Goal: Obtain resource: Download file/media

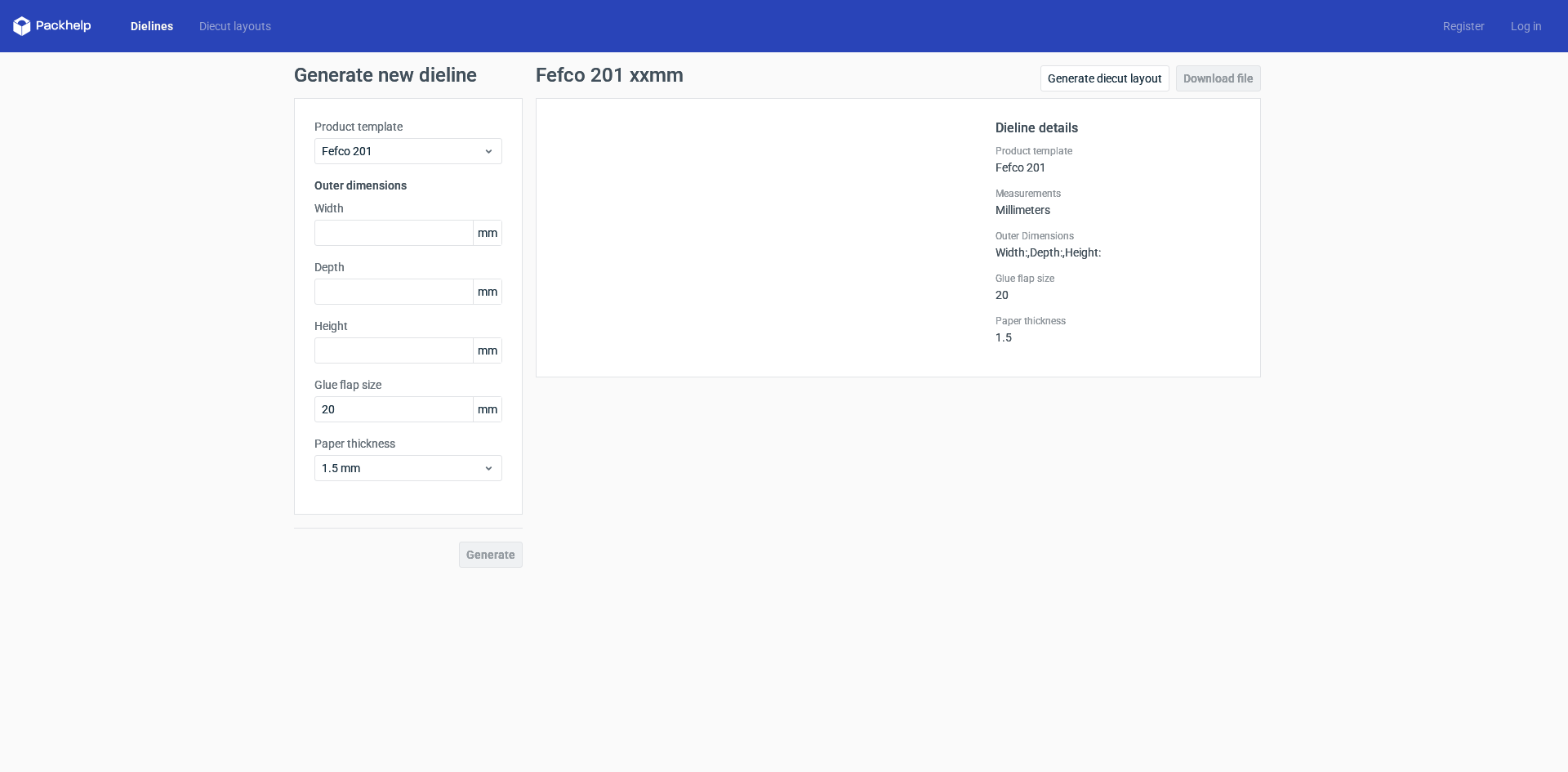
click at [0, 27] on div "Dielines Diecut layouts Register Log in" at bounding box center [784, 26] width 1568 height 52
click at [0, 206] on div "Generate new dieline Product template Fefco 201 Outer dimensions Width mm Depth…" at bounding box center [784, 316] width 1568 height 528
click at [348, 233] on input "text" at bounding box center [409, 233] width 188 height 27
type input "90"
type input "60"
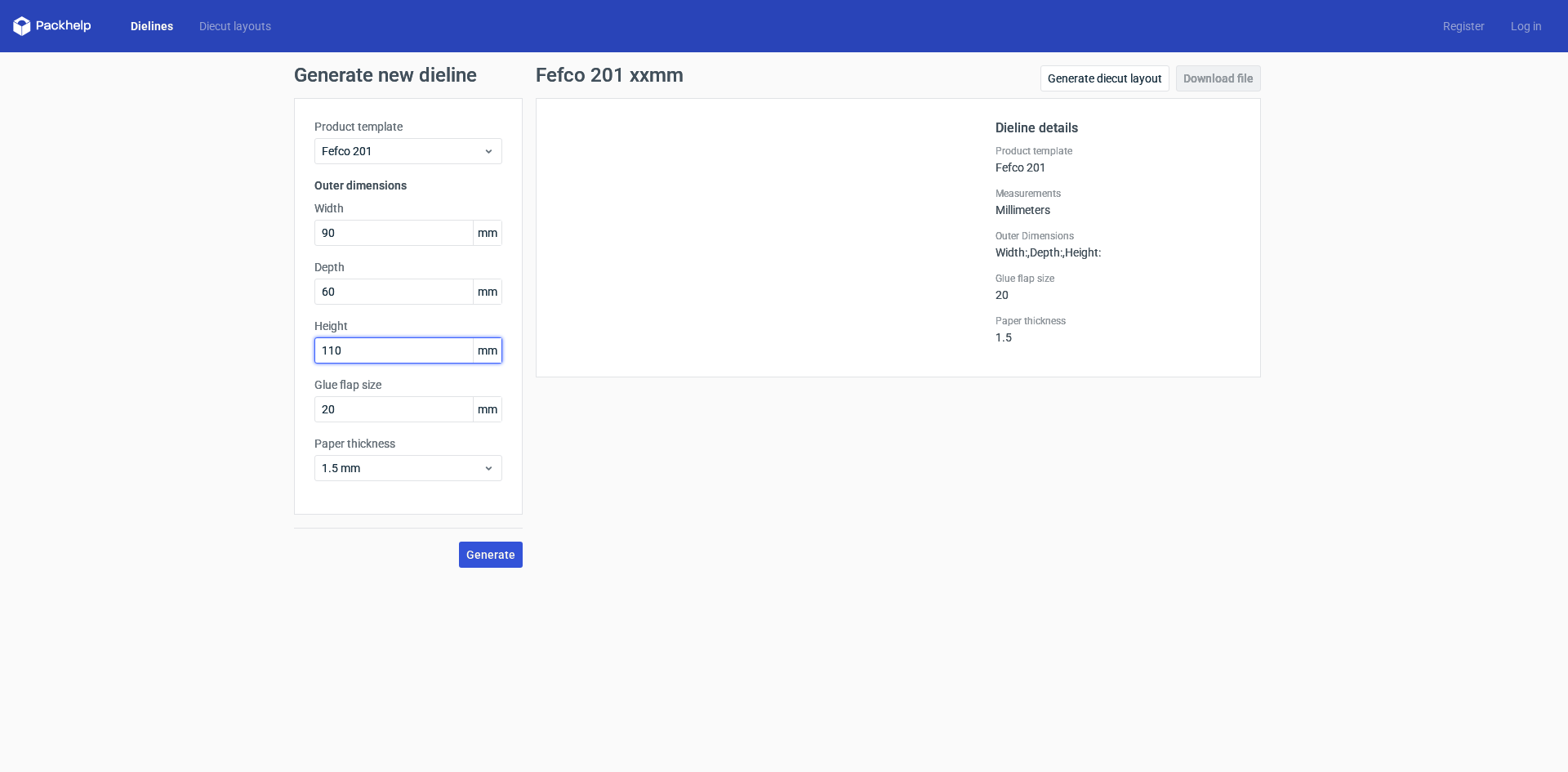
type input "110"
click at [472, 551] on span "Generate" at bounding box center [491, 555] width 49 height 11
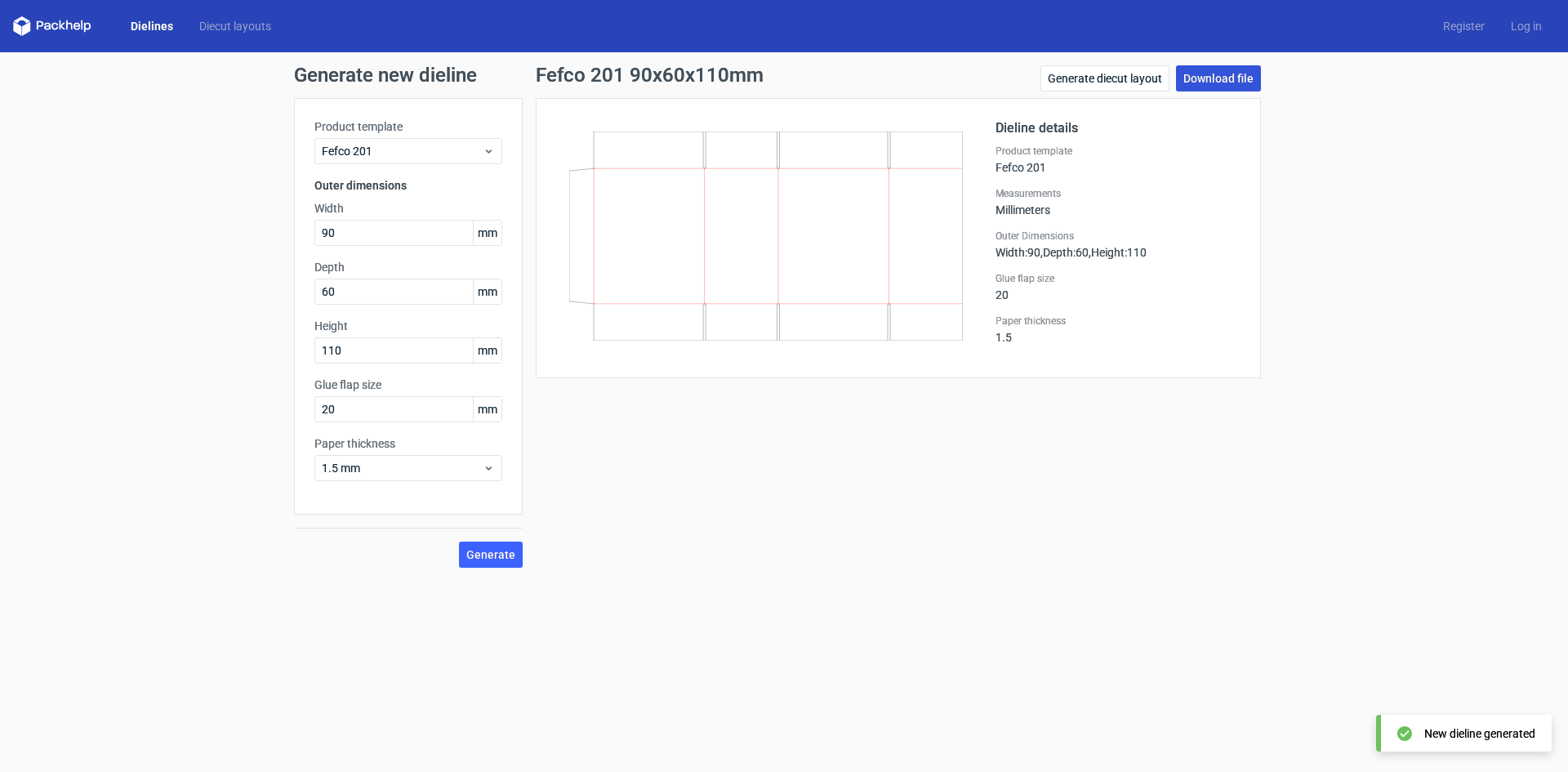
click at [1246, 81] on link "Download file" at bounding box center [1218, 79] width 85 height 27
